Goal: Task Accomplishment & Management: Manage account settings

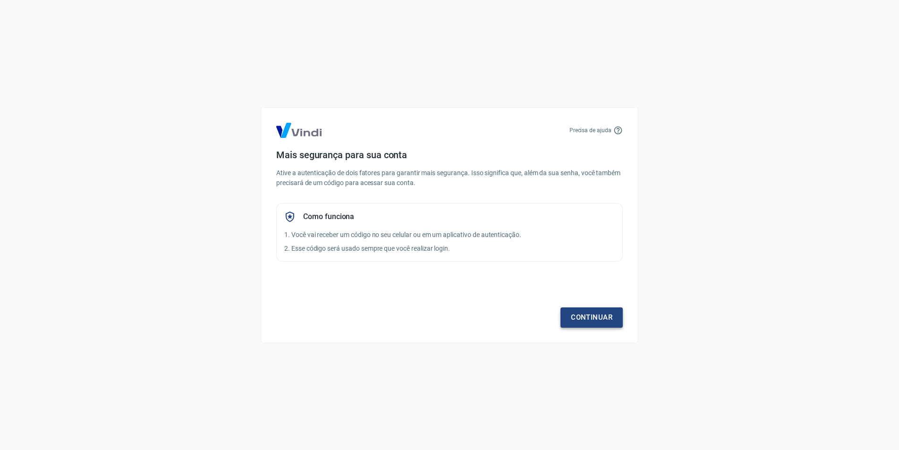
click at [586, 319] on link "Continuar" at bounding box center [591, 317] width 62 height 20
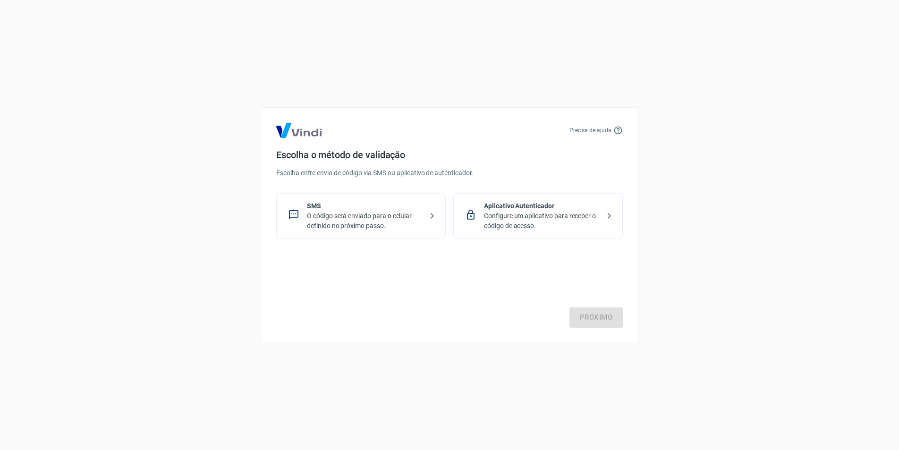
click at [380, 210] on p "SMS" at bounding box center [365, 206] width 116 height 10
click at [570, 220] on p "Configure um aplicativo para receber o código de acesso." at bounding box center [542, 221] width 116 height 20
click at [599, 319] on link "Próximo" at bounding box center [595, 317] width 53 height 20
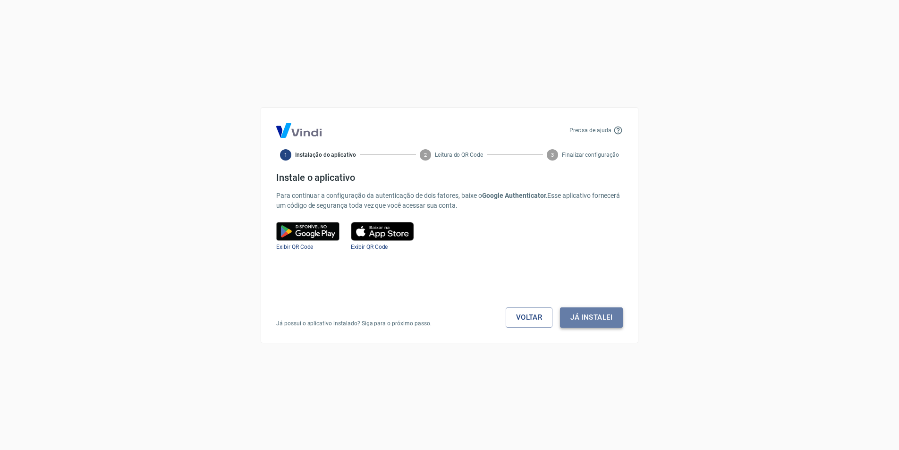
click at [594, 322] on button "Já instalei" at bounding box center [591, 317] width 63 height 20
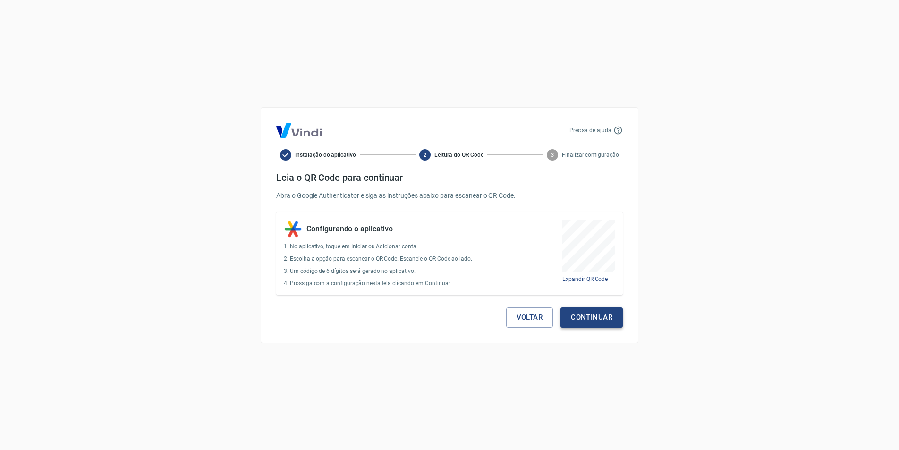
click at [596, 318] on button "Continuar" at bounding box center [591, 317] width 62 height 20
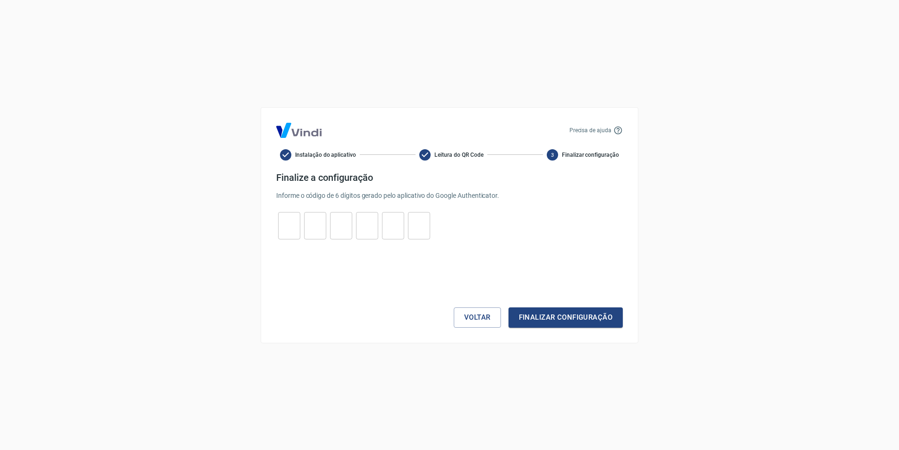
click at [290, 218] on input "tel" at bounding box center [289, 225] width 22 height 20
type input "9"
type input "1"
type input "0"
type input "1"
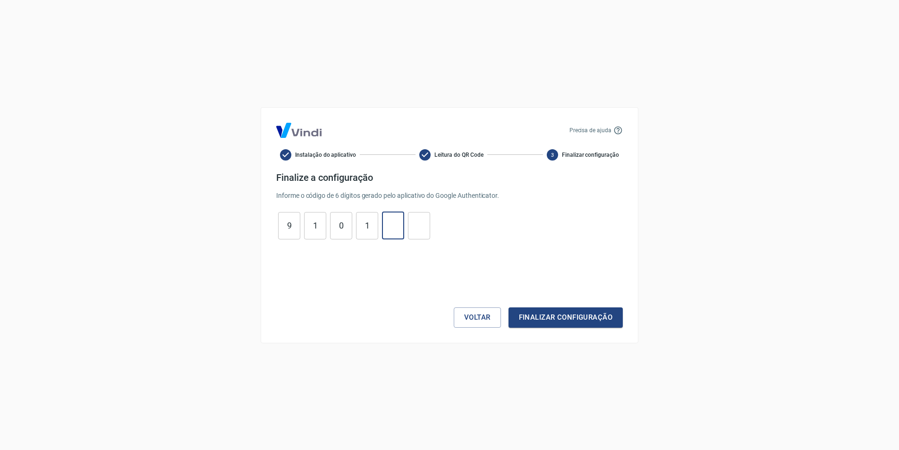
type input "6"
type input "2"
click at [582, 321] on button "Finalizar configuração" at bounding box center [566, 317] width 114 height 20
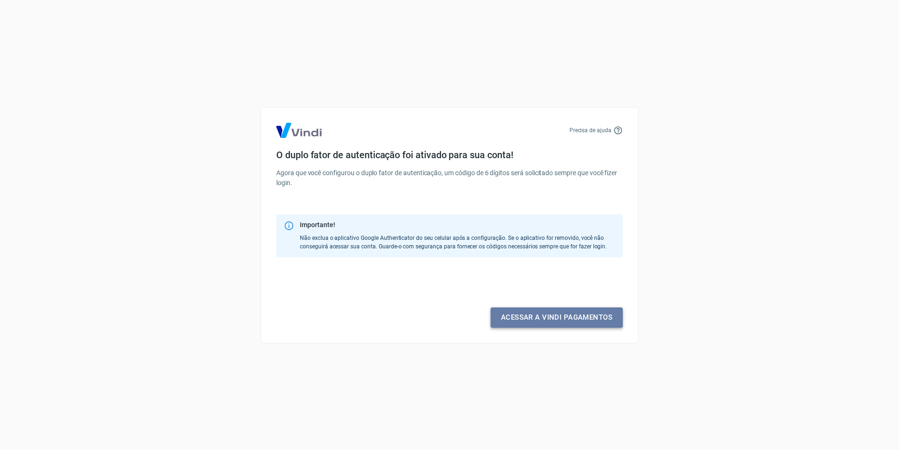
click at [571, 318] on link "Acessar a Vindi pagamentos" at bounding box center [557, 317] width 132 height 20
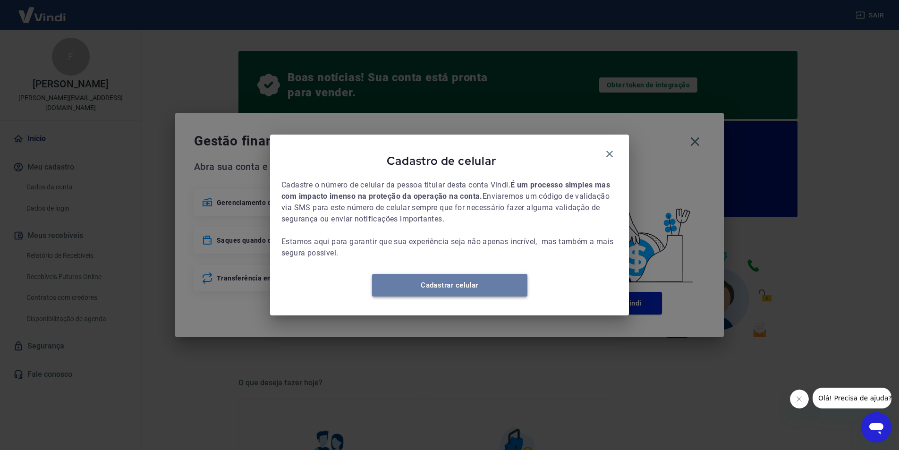
click at [466, 291] on link "Cadastrar celular" at bounding box center [449, 285] width 155 height 23
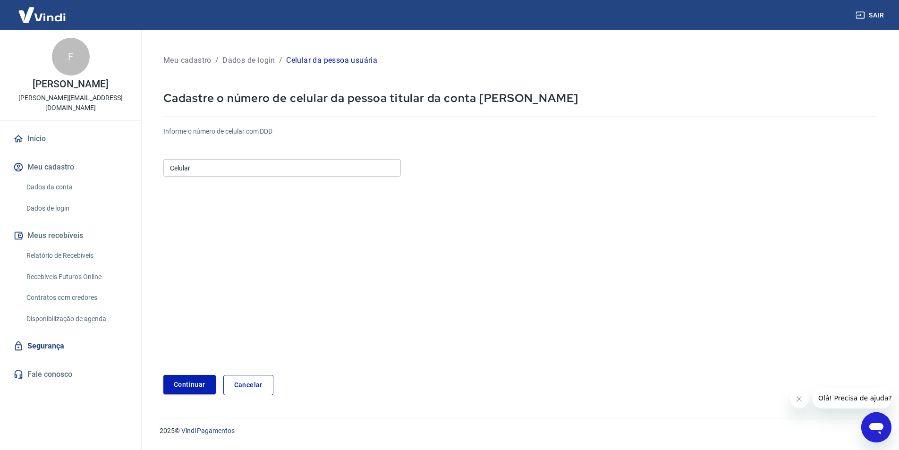
click at [221, 170] on input "Celular" at bounding box center [281, 167] width 237 height 17
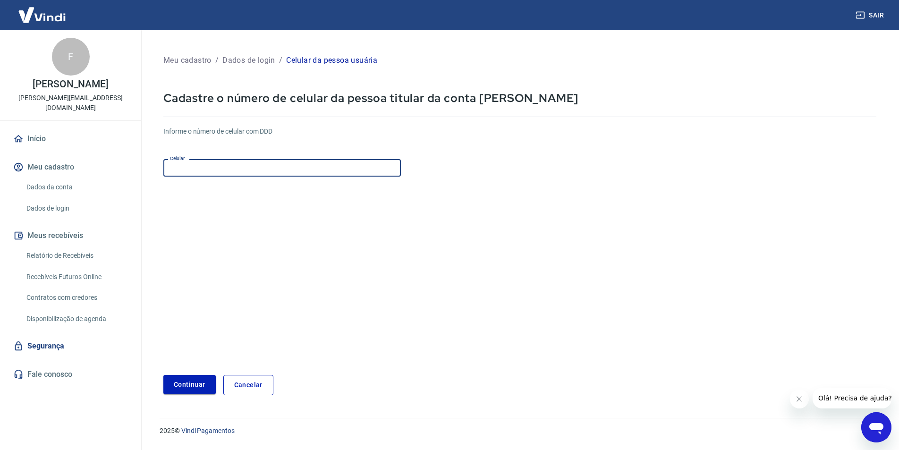
type input "[PHONE_NUMBER]"
click at [190, 390] on button "Continuar" at bounding box center [189, 384] width 52 height 19
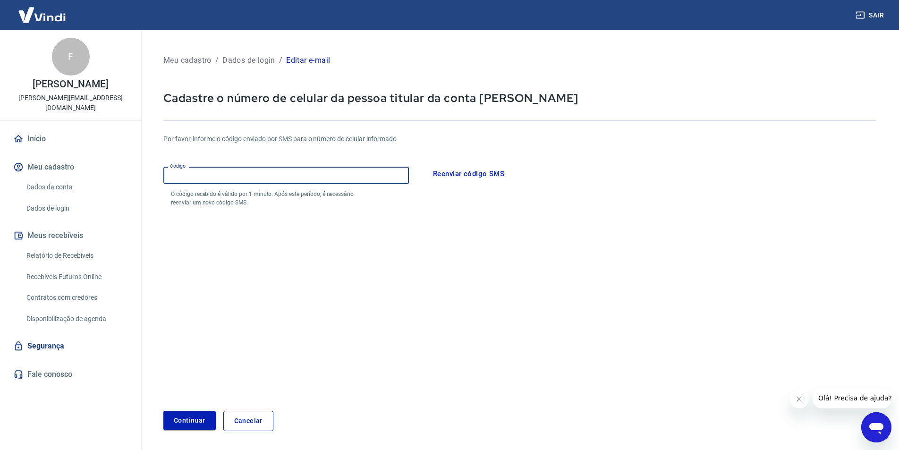
click at [212, 174] on input "Código" at bounding box center [286, 175] width 246 height 17
type input "815826"
click at [196, 419] on button "Continuar" at bounding box center [189, 420] width 52 height 19
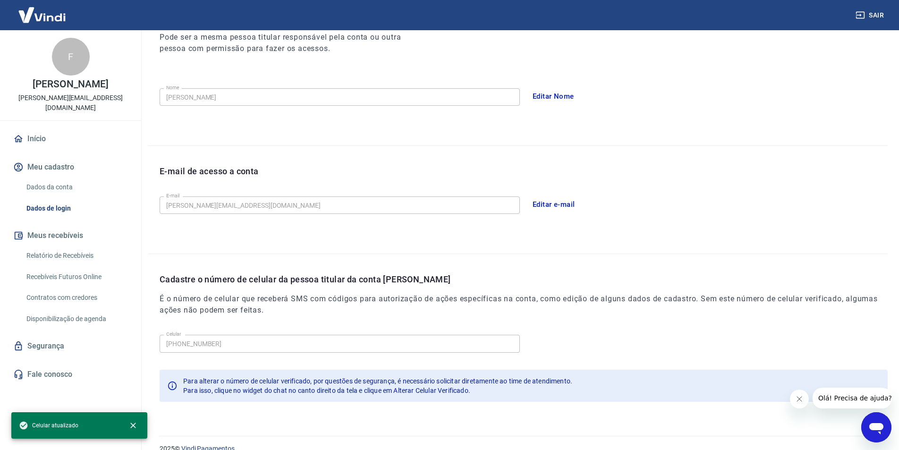
scroll to position [154, 0]
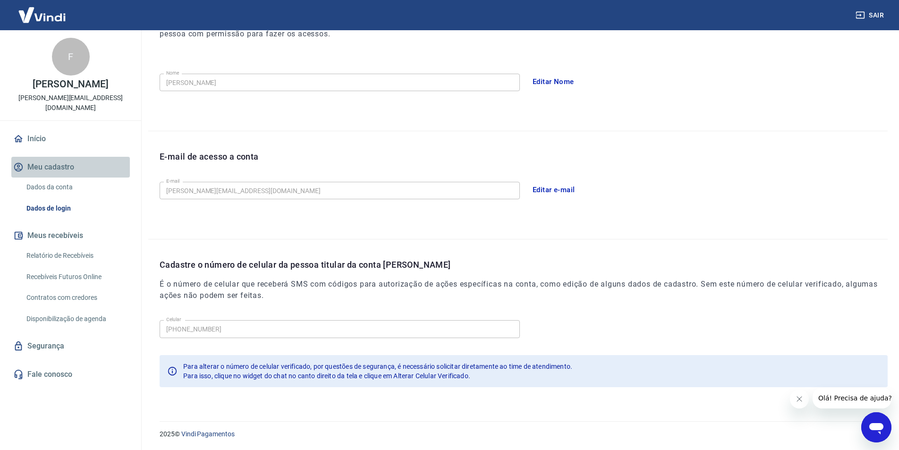
click at [61, 157] on button "Meu cadastro" at bounding box center [70, 167] width 119 height 21
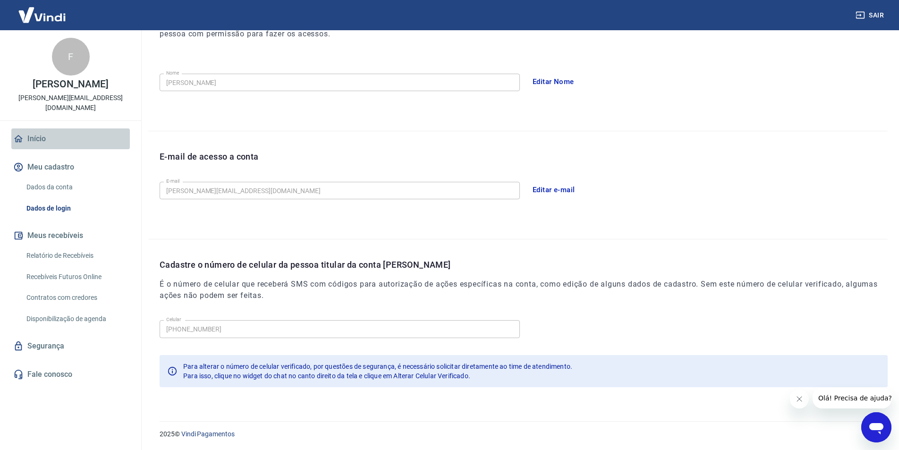
click at [42, 128] on link "Início" at bounding box center [70, 138] width 119 height 21
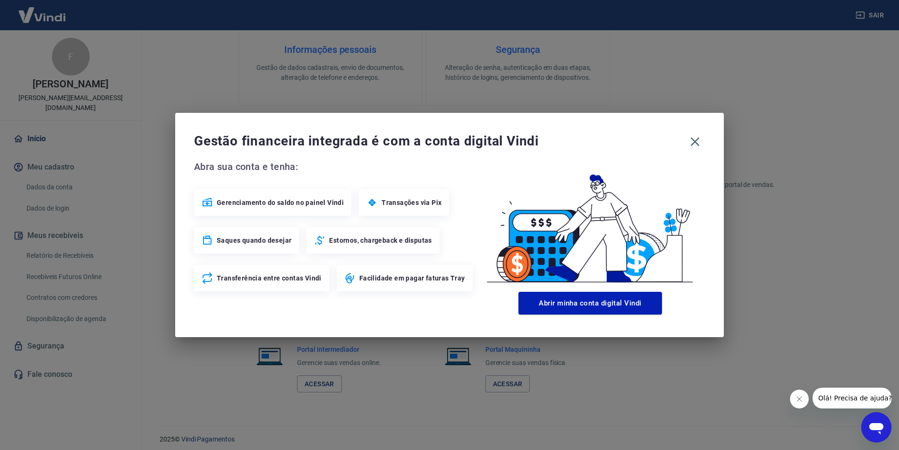
scroll to position [454, 0]
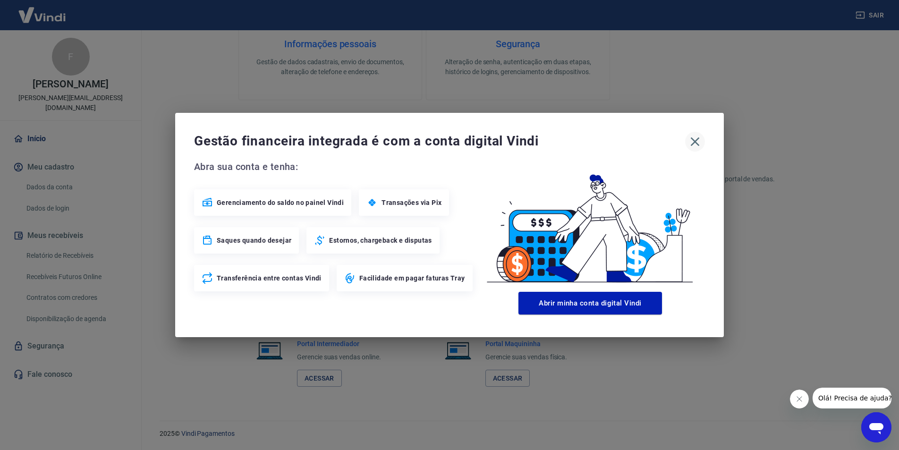
click at [696, 140] on icon "button" at bounding box center [695, 141] width 9 height 9
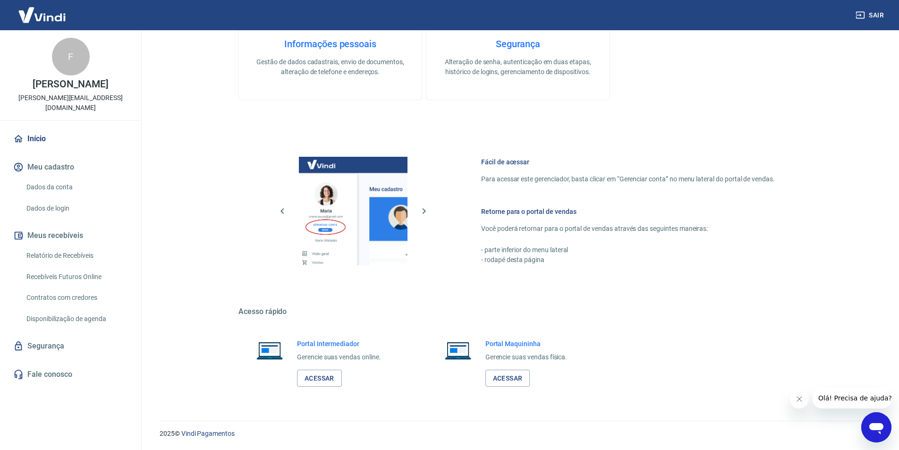
click at [78, 55] on div "F" at bounding box center [71, 57] width 38 height 38
click at [86, 269] on link "Recebíveis Futuros Online" at bounding box center [76, 276] width 107 height 19
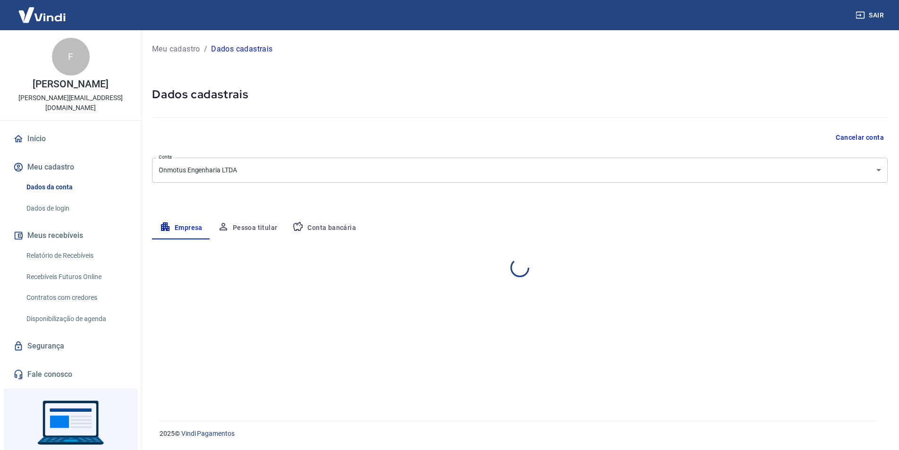
select select "RS"
select select "business"
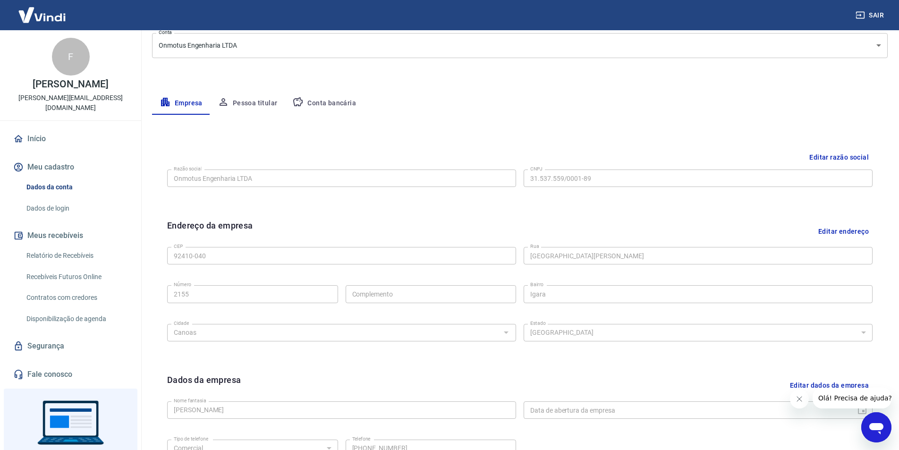
scroll to position [231, 0]
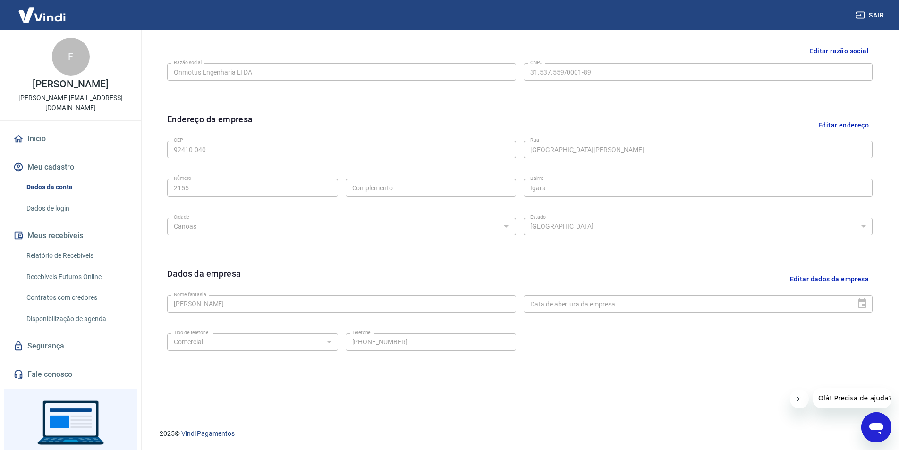
click at [64, 246] on link "Relatório de Recebíveis" at bounding box center [76, 255] width 107 height 19
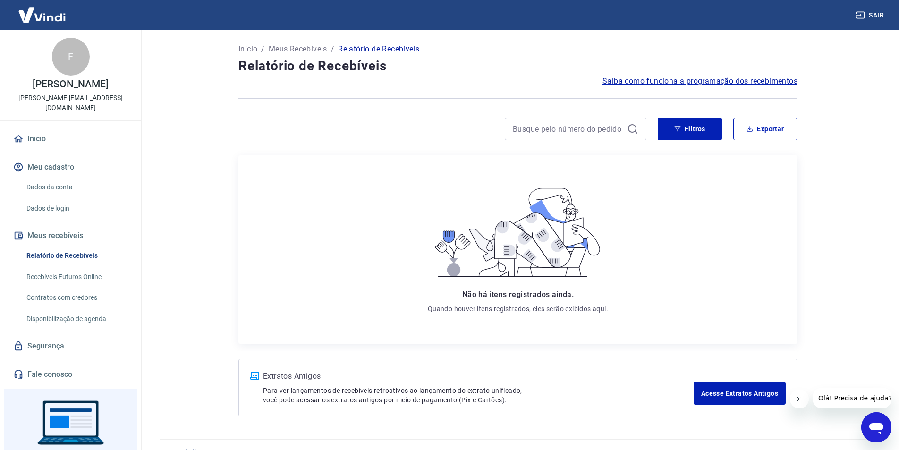
click at [68, 267] on link "Recebíveis Futuros Online" at bounding box center [76, 276] width 107 height 19
